Goal: Information Seeking & Learning: Learn about a topic

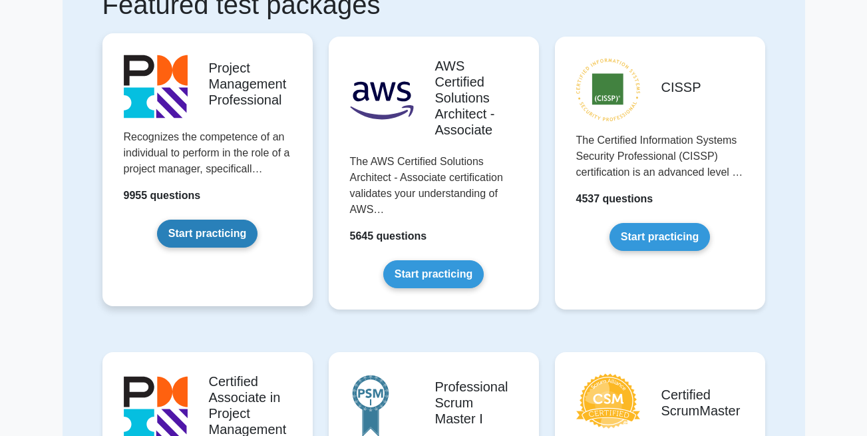
click at [231, 230] on link "Start practicing" at bounding box center [207, 234] width 100 height 28
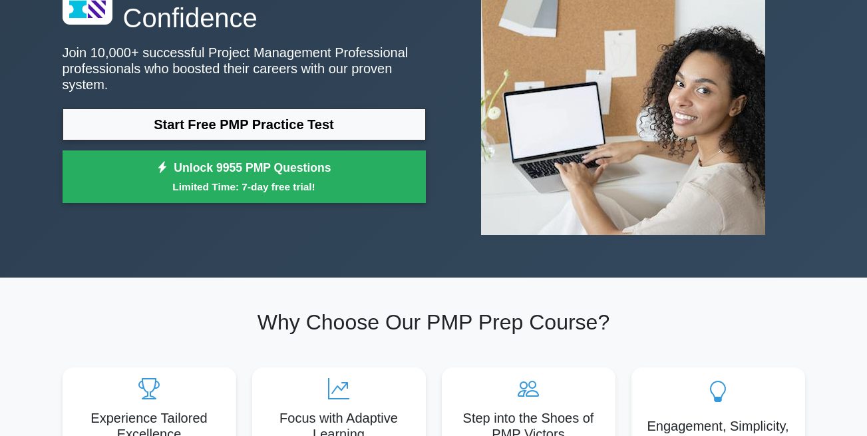
scroll to position [135, 0]
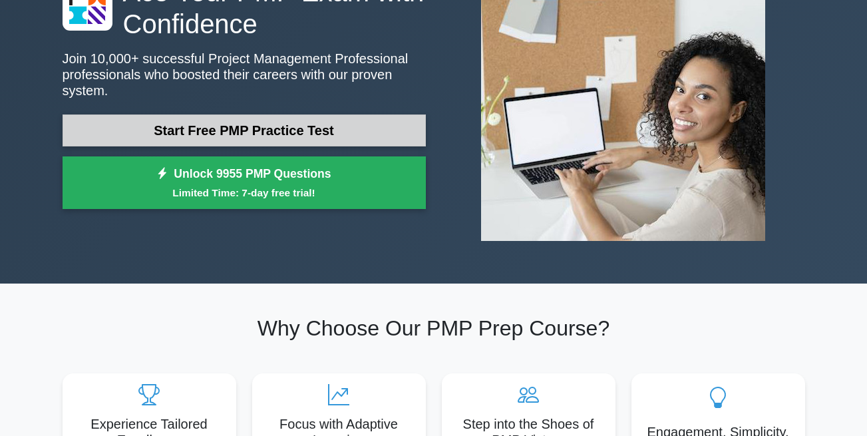
click at [256, 124] on link "Start Free PMP Practice Test" at bounding box center [244, 130] width 363 height 32
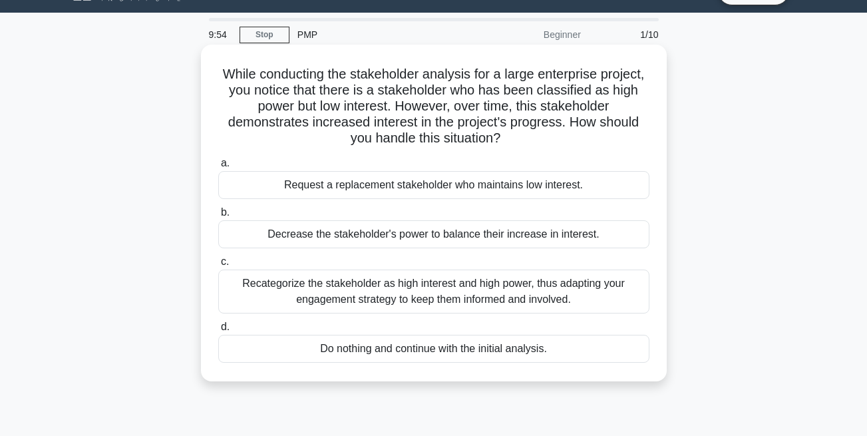
scroll to position [22, 0]
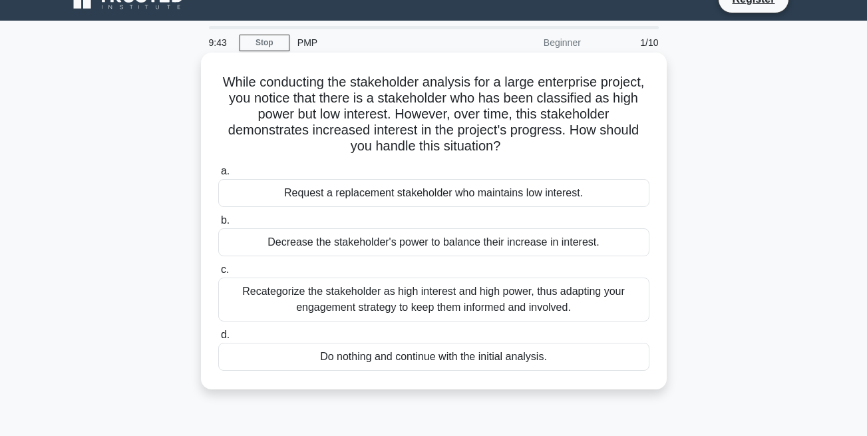
click at [291, 194] on div "Request a replacement stakeholder who maintains low interest." at bounding box center [433, 193] width 431 height 28
click at [218, 176] on input "a. Request a replacement stakeholder who maintains low interest." at bounding box center [218, 171] width 0 height 9
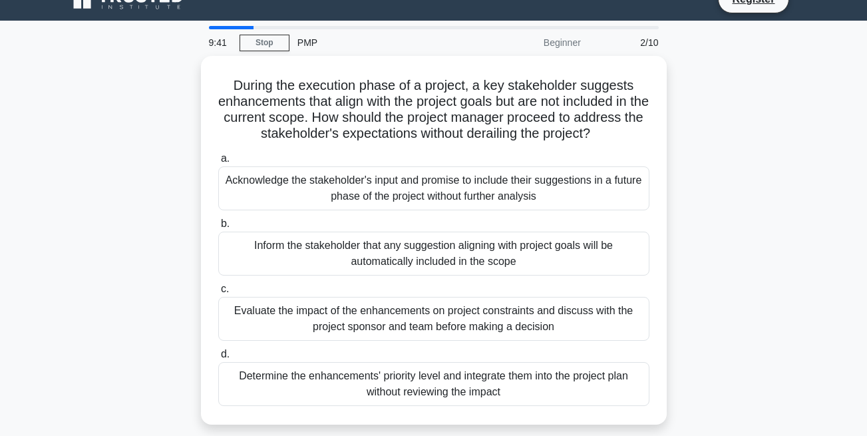
scroll to position [0, 0]
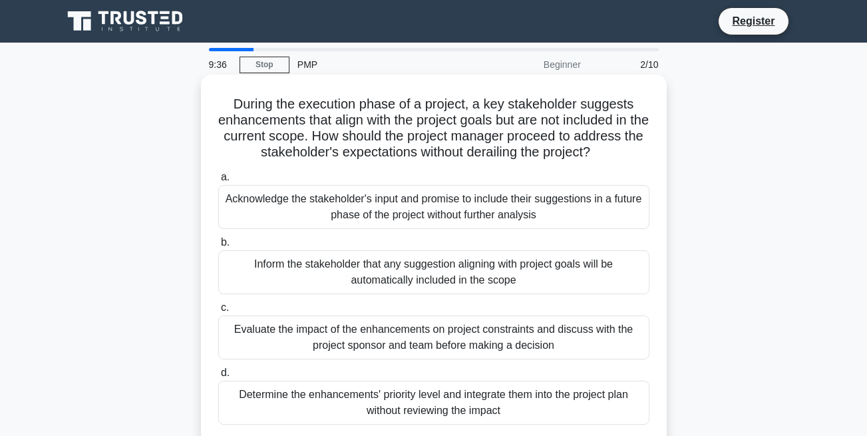
click at [281, 218] on div "Acknowledge the stakeholder's input and promise to include their suggestions in…" at bounding box center [433, 207] width 431 height 44
click at [218, 182] on input "a. Acknowledge the stakeholder's input and promise to include their suggestions…" at bounding box center [218, 177] width 0 height 9
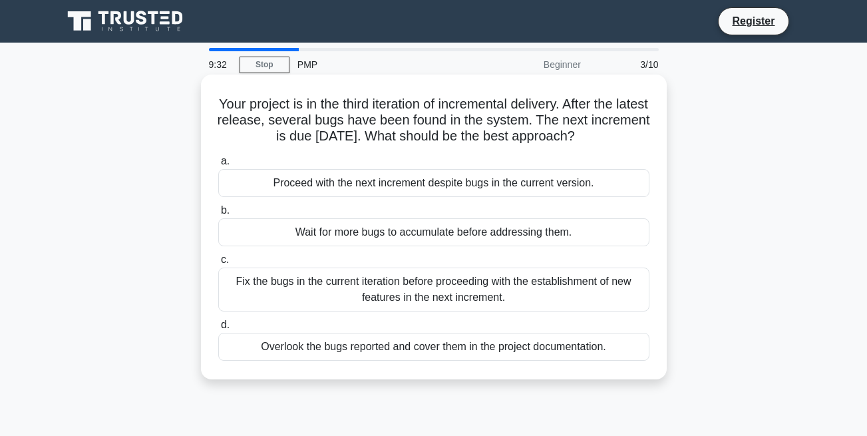
click at [287, 251] on div "a. Proceed with the next increment despite bugs in the current version. b. Wait…" at bounding box center [433, 256] width 447 height 213
click at [287, 231] on div "Wait for more bugs to accumulate before addressing them." at bounding box center [433, 232] width 431 height 28
click at [218, 215] on input "b. Wait for more bugs to accumulate before addressing them." at bounding box center [218, 210] width 0 height 9
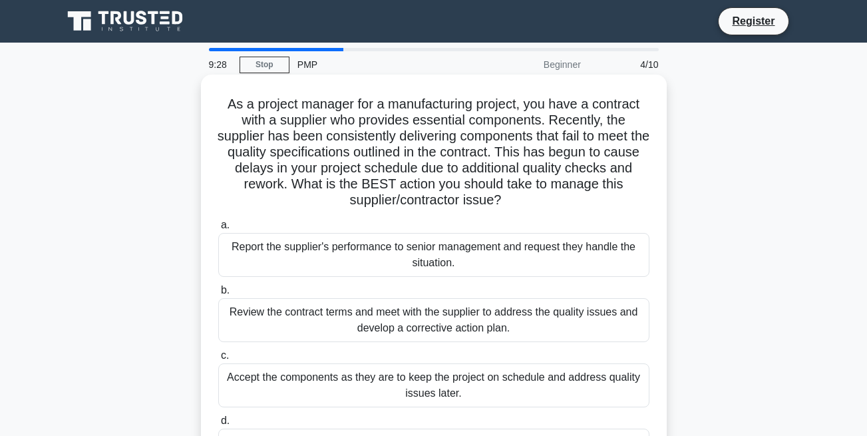
click at [297, 348] on label "c. Accept the components as they are to keep the project on schedule and addres…" at bounding box center [433, 377] width 431 height 60
click at [218, 351] on input "c. Accept the components as they are to keep the project on schedule and addres…" at bounding box center [218, 355] width 0 height 9
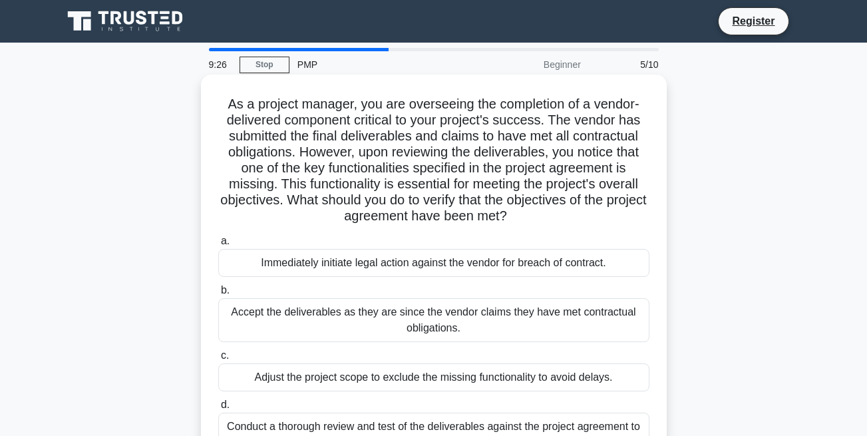
click at [302, 328] on div "Accept the deliverables as they are since the vendor claims they have met contr…" at bounding box center [433, 320] width 431 height 44
click at [218, 295] on input "b. Accept the deliverables as they are since the vendor claims they have met co…" at bounding box center [218, 290] width 0 height 9
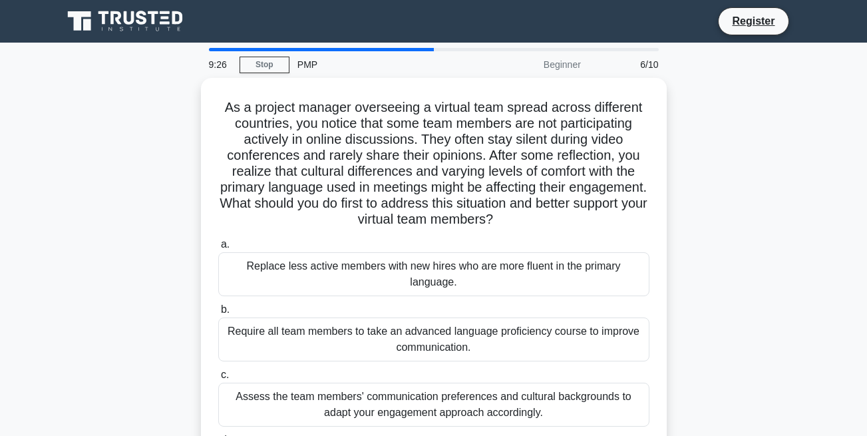
click at [302, 328] on div "Require all team members to take an advanced language proficiency course to imp…" at bounding box center [433, 339] width 431 height 44
click at [218, 314] on input "b. Require all team members to take an advanced language proficiency course to …" at bounding box center [218, 309] width 0 height 9
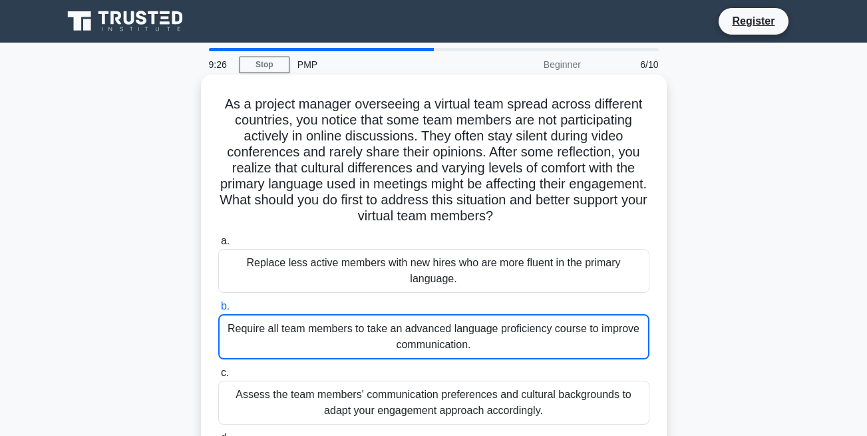
click at [302, 328] on div "Require all team members to take an advanced language proficiency course to imp…" at bounding box center [433, 336] width 431 height 45
click at [218, 311] on input "b. Require all team members to take an advanced language proficiency course to …" at bounding box center [218, 306] width 0 height 9
click at [302, 328] on div "Require all team members to take an advanced language proficiency course to imp…" at bounding box center [433, 336] width 431 height 45
click at [218, 311] on input "b. Require all team members to take an advanced language proficiency course to …" at bounding box center [218, 306] width 0 height 9
click at [302, 328] on div "Require all team members to take an advanced language proficiency course to imp…" at bounding box center [433, 336] width 431 height 45
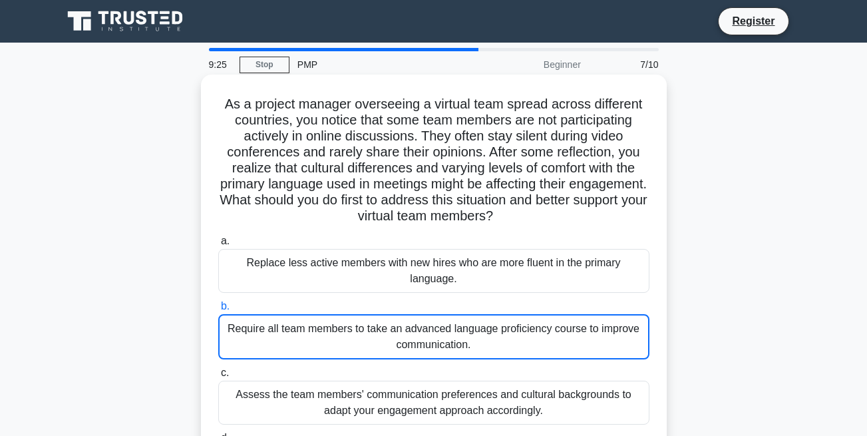
click at [218, 311] on input "b. Require all team members to take an advanced language proficiency course to …" at bounding box center [218, 306] width 0 height 9
click at [302, 328] on div "Require all team members to take an advanced language proficiency course to imp…" at bounding box center [433, 336] width 431 height 45
click at [218, 311] on input "b. Require all team members to take an advanced language proficiency course to …" at bounding box center [218, 306] width 0 height 9
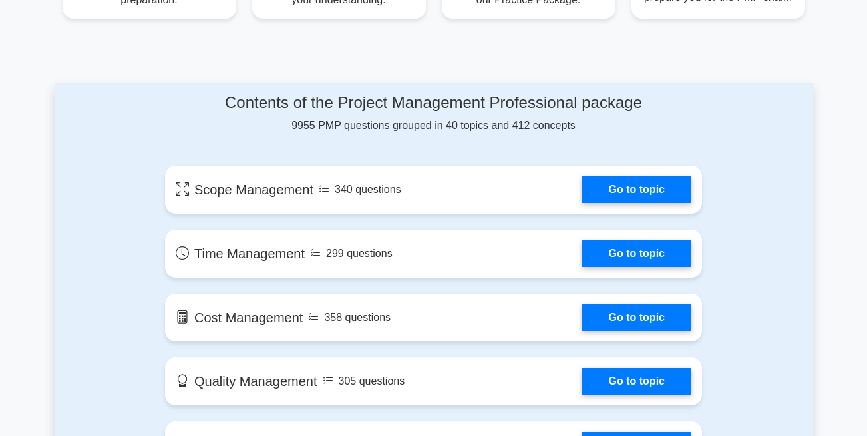
scroll to position [645, 0]
